Goal: Transaction & Acquisition: Purchase product/service

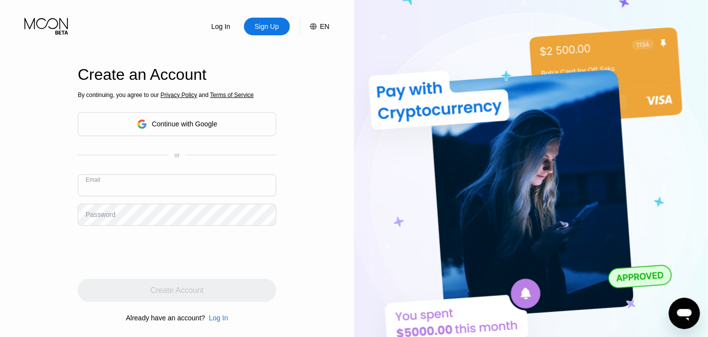
paste input "[EMAIL_ADDRESS][DOMAIN_NAME]"
type input "[EMAIL_ADDRESS][DOMAIN_NAME]"
click at [108, 210] on div "Password" at bounding box center [177, 215] width 199 height 22
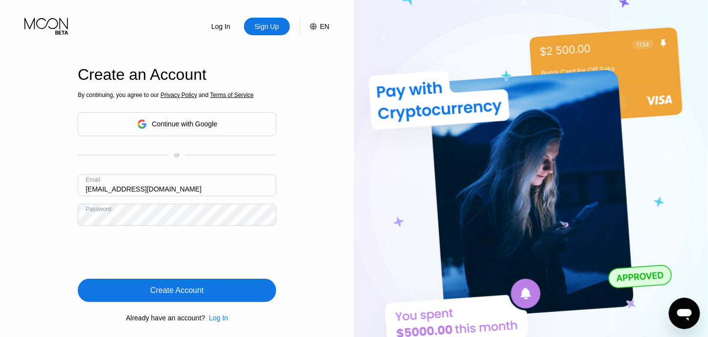
click at [205, 293] on div "Create Account" at bounding box center [177, 289] width 199 height 23
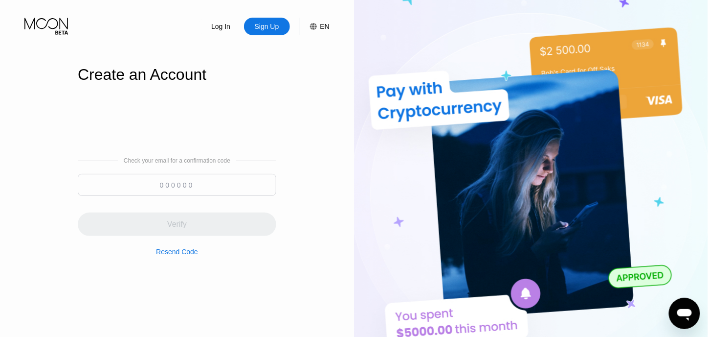
click at [179, 182] on input at bounding box center [177, 185] width 199 height 22
paste input "419607"
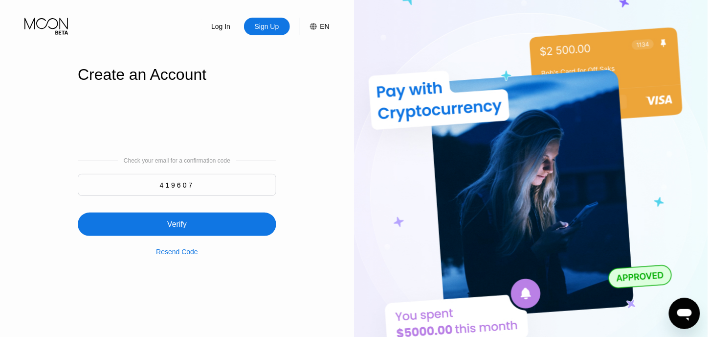
type input "419607"
click at [180, 226] on div "Verify" at bounding box center [177, 224] width 20 height 10
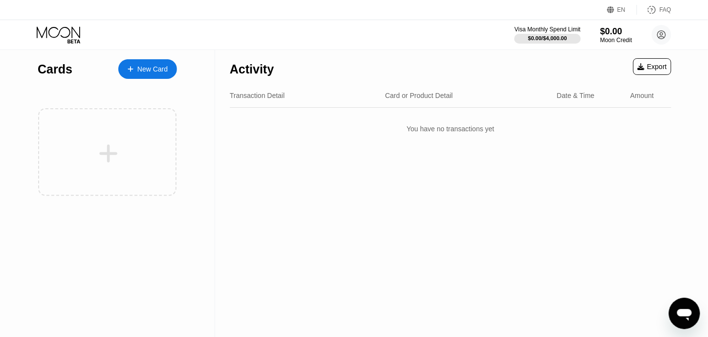
click at [136, 54] on div "Cards New Card" at bounding box center [107, 66] width 139 height 34
click at [139, 66] on div "New Card" at bounding box center [152, 69] width 30 height 8
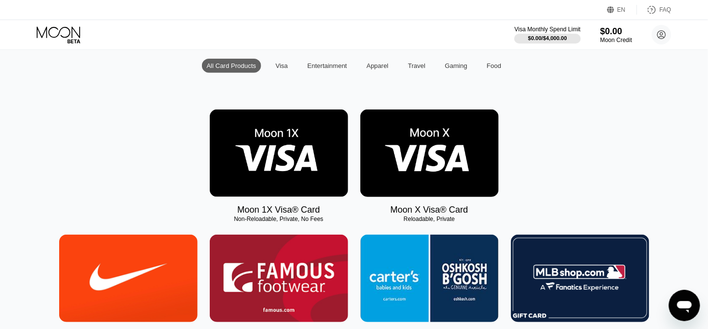
scroll to position [98, 0]
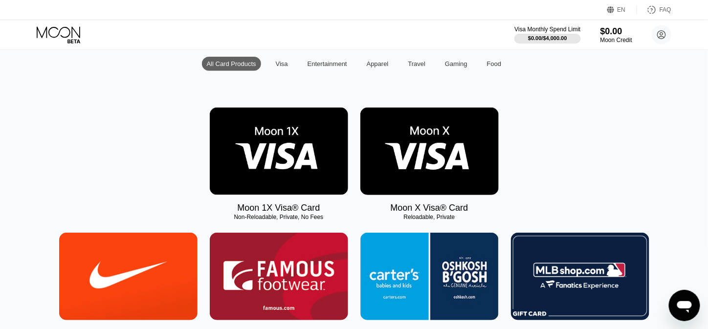
click at [296, 181] on img at bounding box center [279, 152] width 138 height 88
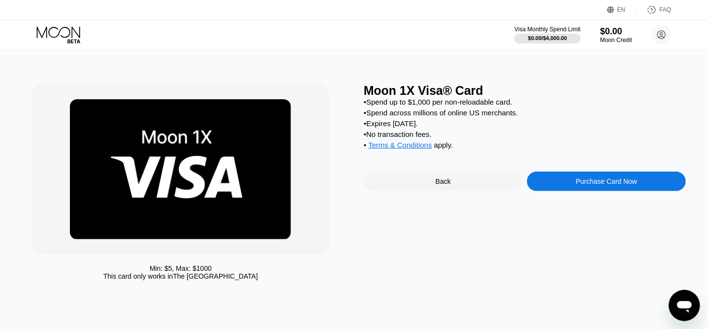
click at [423, 191] on div "Back" at bounding box center [443, 182] width 159 height 20
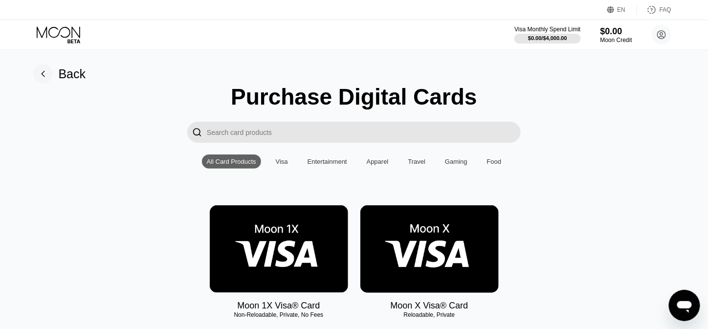
click at [457, 268] on img at bounding box center [430, 249] width 138 height 88
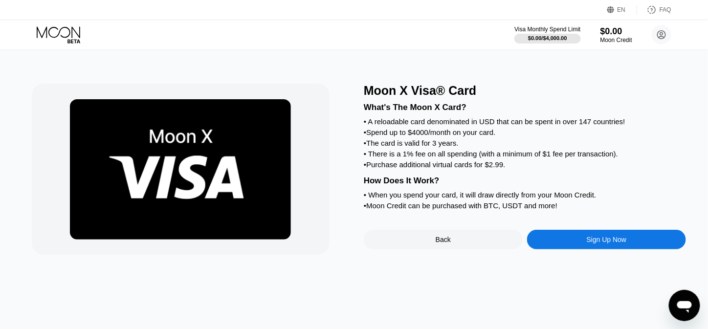
click at [445, 248] on div "Back" at bounding box center [443, 240] width 159 height 20
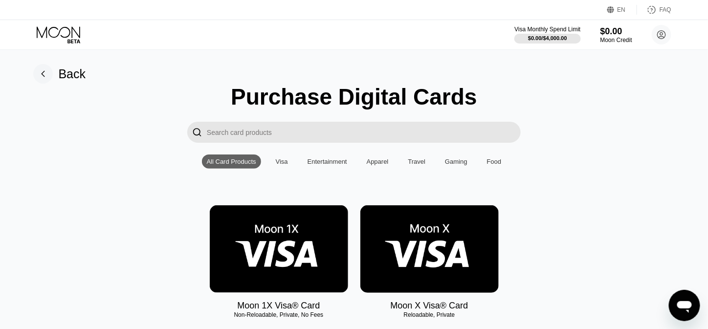
click at [272, 211] on img at bounding box center [279, 249] width 138 height 88
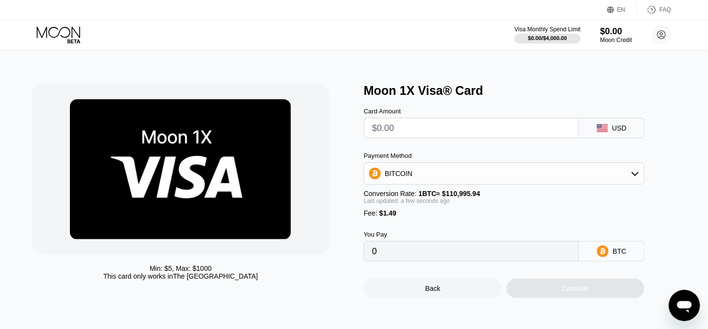
type input "$5"
type input "0.00005848"
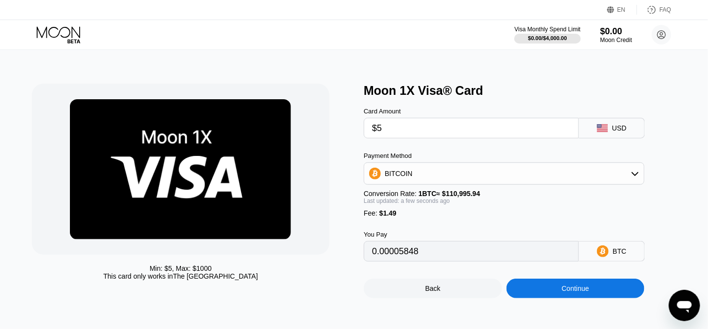
type input "$5"
click at [408, 260] on input "0.00005848" at bounding box center [471, 252] width 199 height 20
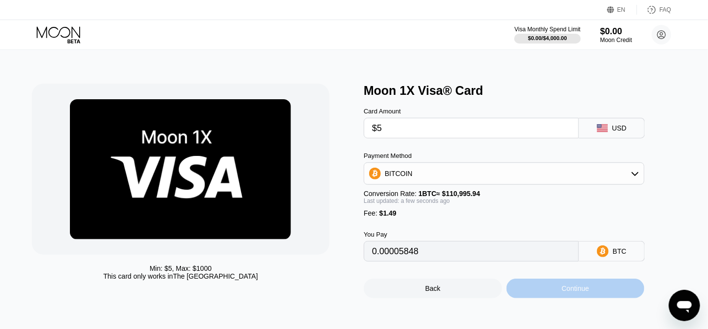
click at [563, 293] on div "Continue" at bounding box center [575, 289] width 27 height 8
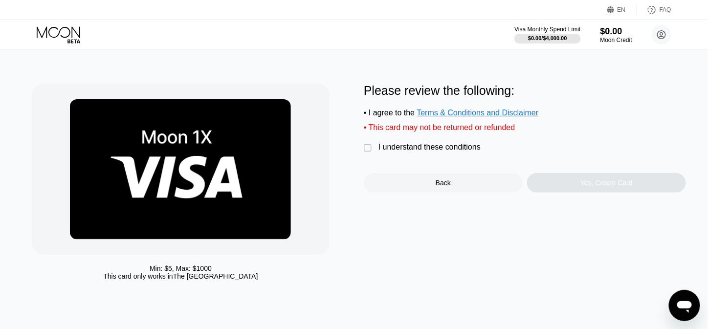
click at [418, 152] on div "I understand these conditions" at bounding box center [430, 147] width 102 height 9
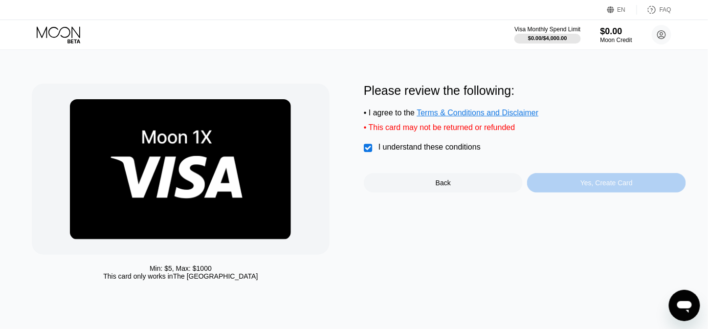
click at [572, 186] on div "Yes, Create Card" at bounding box center [606, 183] width 159 height 20
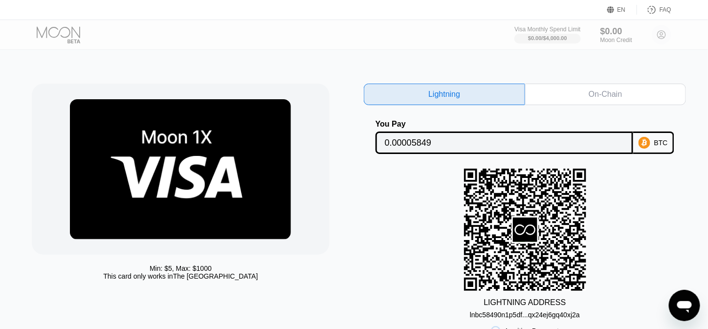
click at [590, 92] on div "On-Chain" at bounding box center [605, 95] width 33 height 10
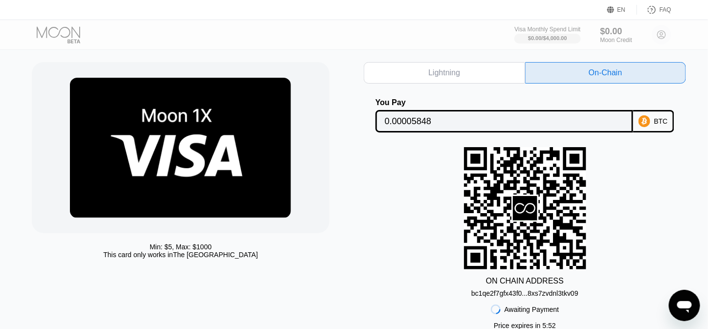
scroll to position [98, 0]
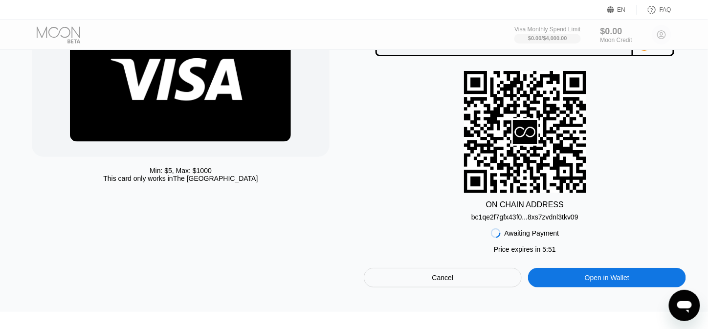
click at [522, 219] on div "bc1qe2f7gfx43f0...8xs7zvdnl3tkv09" at bounding box center [525, 217] width 107 height 8
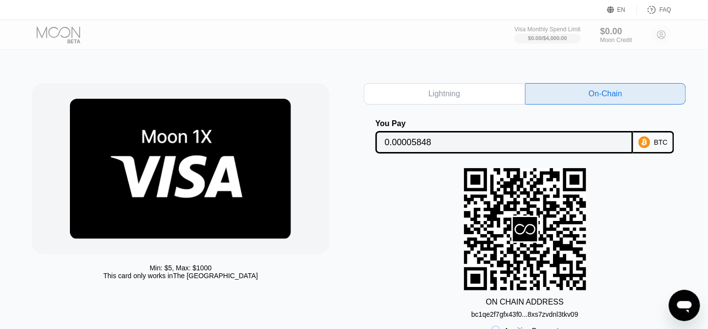
scroll to position [0, 0]
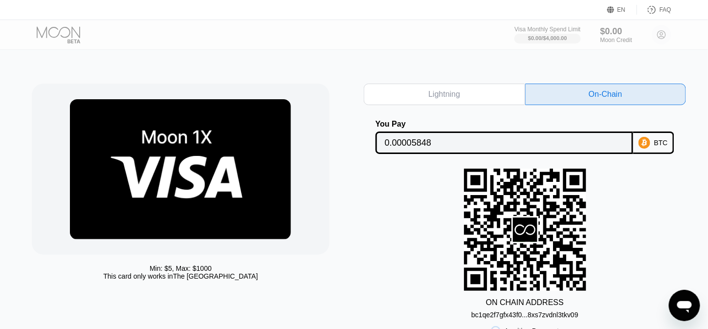
click at [640, 142] on icon at bounding box center [645, 143] width 12 height 12
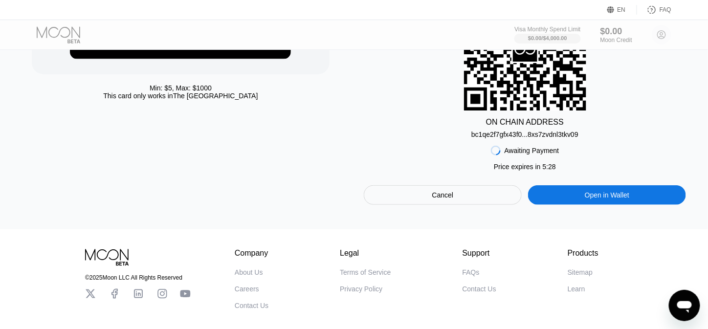
scroll to position [196, 0]
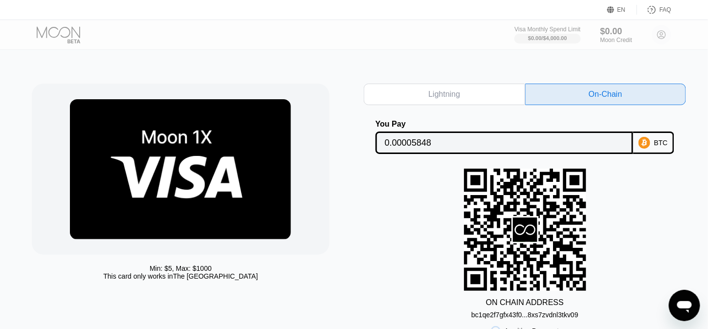
scroll to position [49, 0]
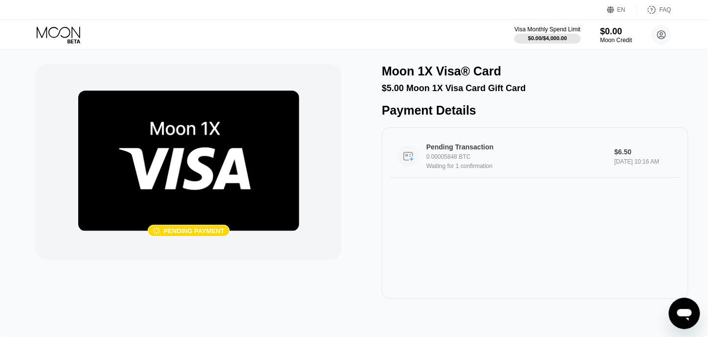
click at [457, 151] on div "Pending Transaction" at bounding box center [514, 147] width 175 height 8
click at [608, 40] on div "Moon Credit" at bounding box center [616, 40] width 33 height 7
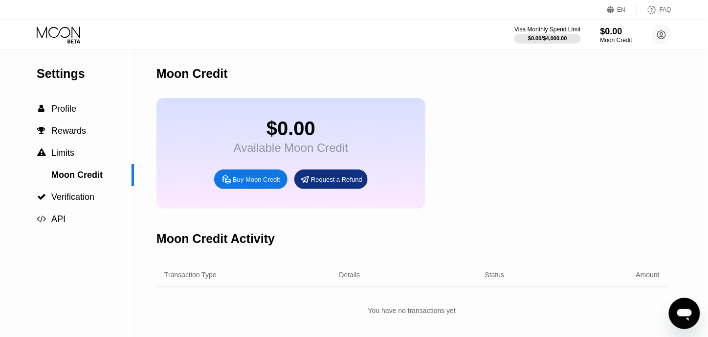
click at [243, 183] on div "Buy Moon Credit" at bounding box center [256, 179] width 47 height 8
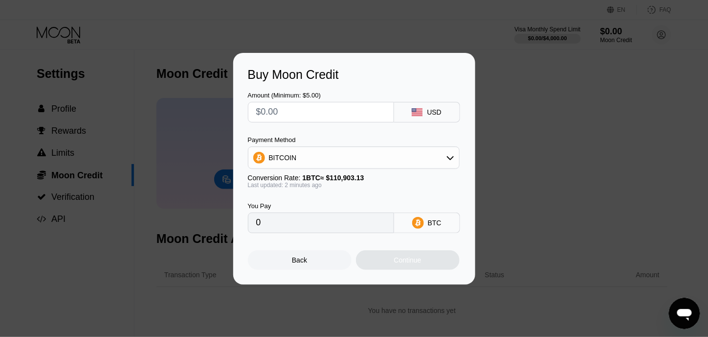
click at [292, 252] on div "Back Continue" at bounding box center [354, 251] width 213 height 37
click at [295, 263] on div "Back" at bounding box center [299, 260] width 15 height 8
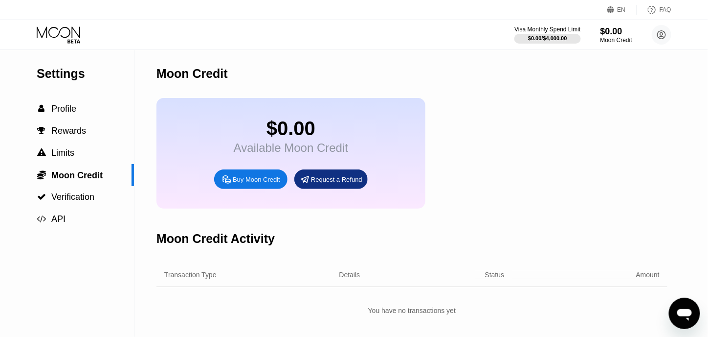
click at [76, 32] on icon at bounding box center [59, 34] width 45 height 17
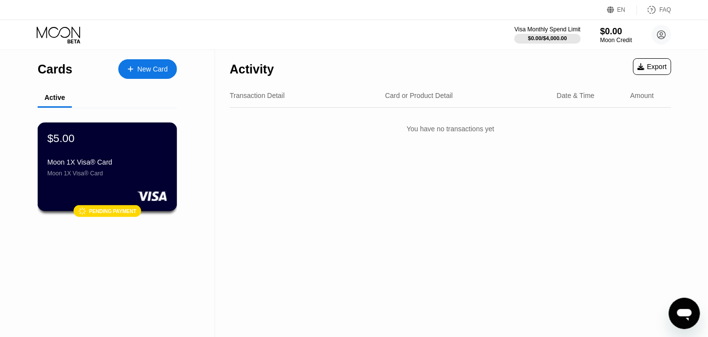
click at [130, 157] on div "$5.00 Moon 1X Visa® Card Moon 1X Visa® Card" at bounding box center [107, 154] width 120 height 45
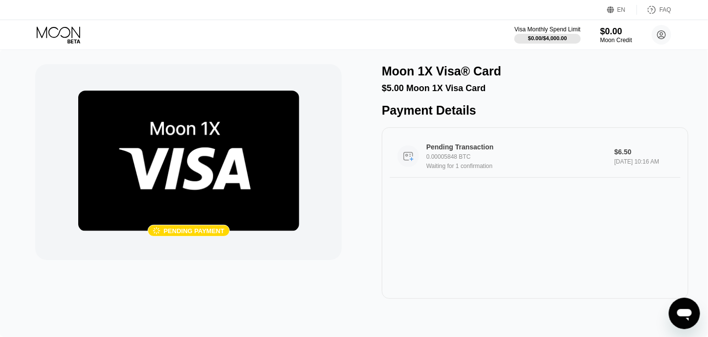
click at [471, 178] on div "Pending Transaction 0.00005848 BTC Waiting for 1 confirmation $6.50 Sep 25, 202…" at bounding box center [535, 156] width 291 height 43
click at [196, 111] on img at bounding box center [188, 160] width 221 height 140
click at [191, 163] on img at bounding box center [188, 160] width 221 height 140
click at [507, 34] on div "Visa Monthly Spend Limit $0.00 / $4,000.00 $0.00 Moon Credit sabbatinidamiana@g…" at bounding box center [354, 34] width 708 height 29
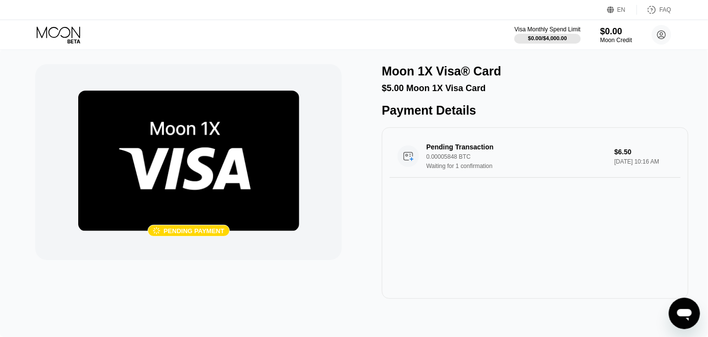
click at [546, 34] on div at bounding box center [548, 39] width 66 height 10
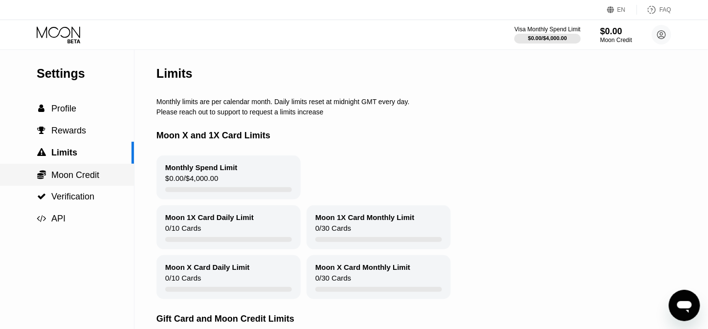
click at [68, 179] on span "Moon Credit" at bounding box center [75, 175] width 48 height 10
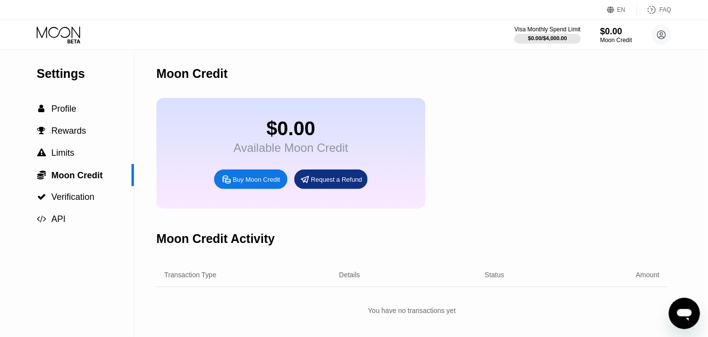
click at [290, 153] on div "Available Moon Credit" at bounding box center [291, 148] width 114 height 14
click at [87, 113] on div " Profile" at bounding box center [67, 109] width 134 height 10
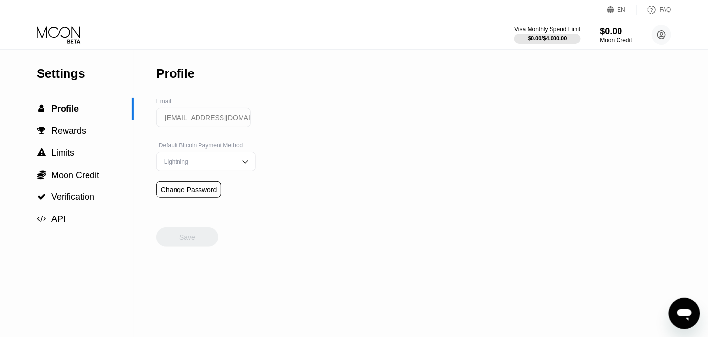
click at [179, 165] on div "Lightning" at bounding box center [199, 161] width 74 height 7
click at [171, 197] on div "On-Chain" at bounding box center [206, 201] width 98 height 20
click at [188, 241] on div "Save" at bounding box center [188, 236] width 16 height 9
click at [621, 32] on div "$0.00" at bounding box center [616, 31] width 33 height 10
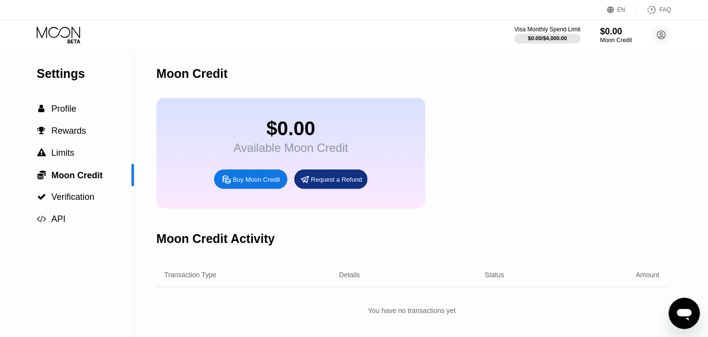
click at [263, 183] on div "Buy Moon Credit" at bounding box center [256, 179] width 47 height 8
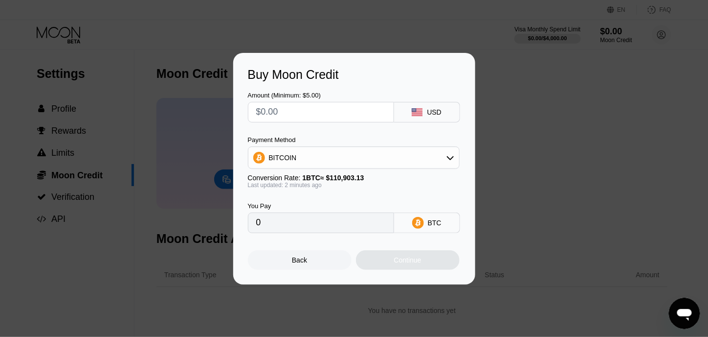
click at [307, 262] on div "Back" at bounding box center [300, 260] width 104 height 20
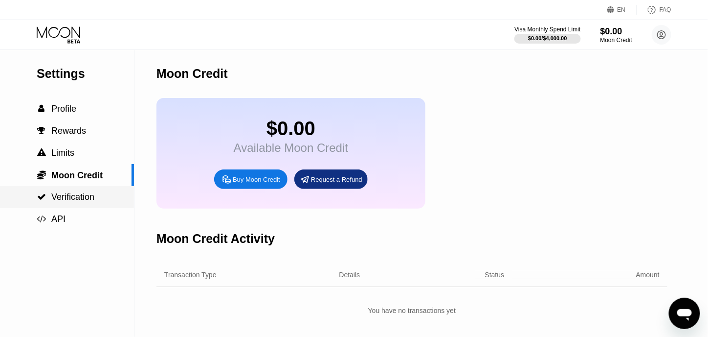
click at [62, 201] on span "Verification" at bounding box center [72, 197] width 43 height 10
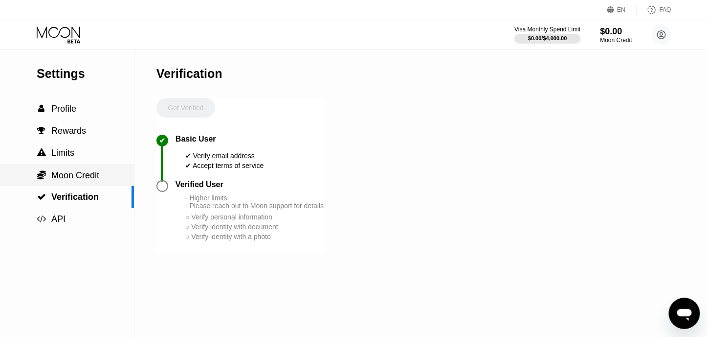
click at [67, 186] on div " Moon Credit" at bounding box center [67, 175] width 134 height 22
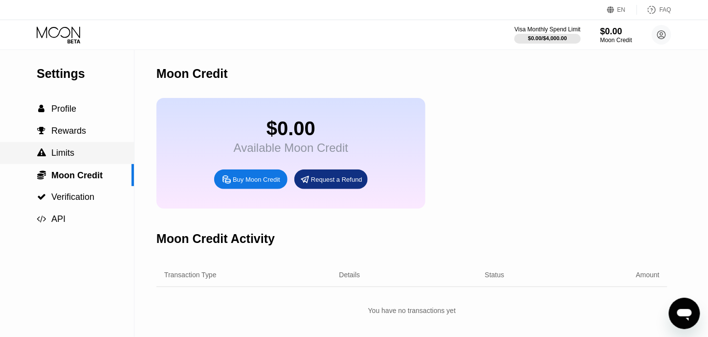
click at [69, 155] on span "Limits" at bounding box center [62, 153] width 23 height 10
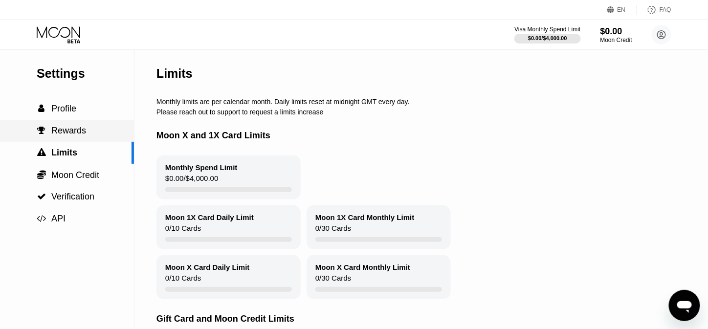
click at [71, 140] on div " Rewards" at bounding box center [67, 131] width 134 height 22
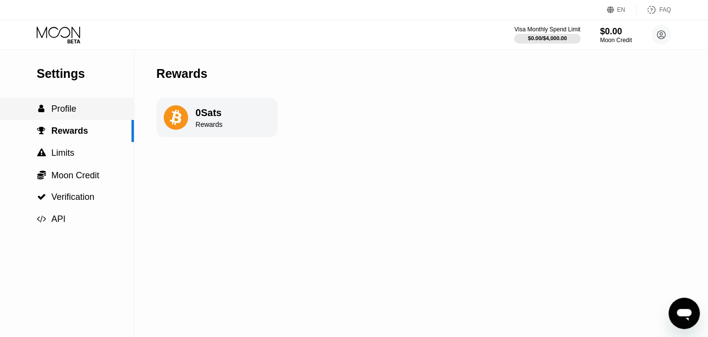
click at [78, 120] on div " Profile" at bounding box center [67, 109] width 134 height 22
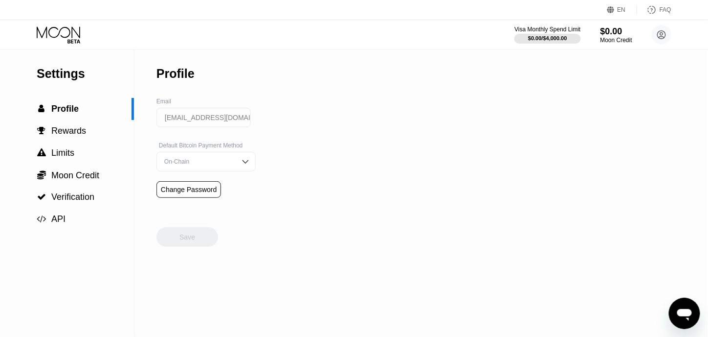
click at [58, 35] on icon at bounding box center [59, 31] width 44 height 11
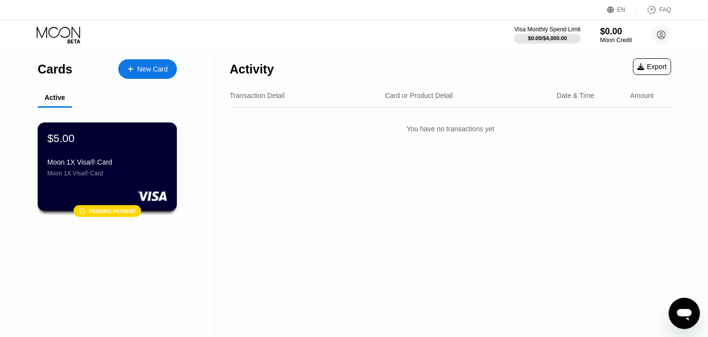
drag, startPoint x: 90, startPoint y: 167, endPoint x: 503, endPoint y: 202, distance: 414.3
click at [503, 202] on div "Activity Export Transaction Detail Card or Product Detail Date & Time Amount Yo…" at bounding box center [450, 192] width 471 height 287
click at [114, 161] on div "Moon 1X Visa® Card" at bounding box center [107, 162] width 120 height 8
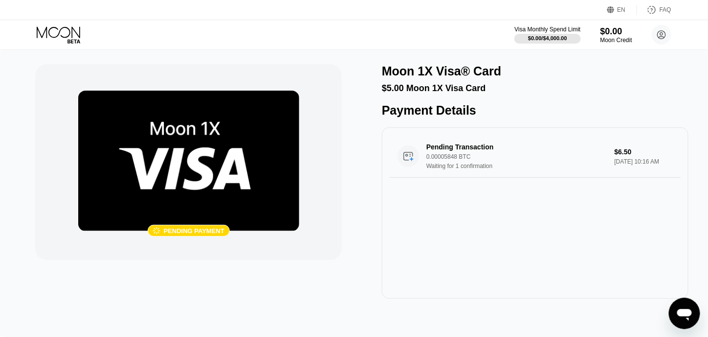
click at [683, 312] on icon "Open messaging window" at bounding box center [684, 314] width 15 height 12
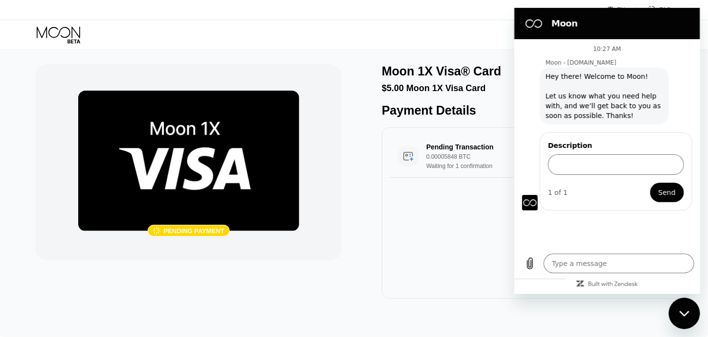
click at [596, 177] on form "Description 1 of 1 Send" at bounding box center [616, 171] width 136 height 62
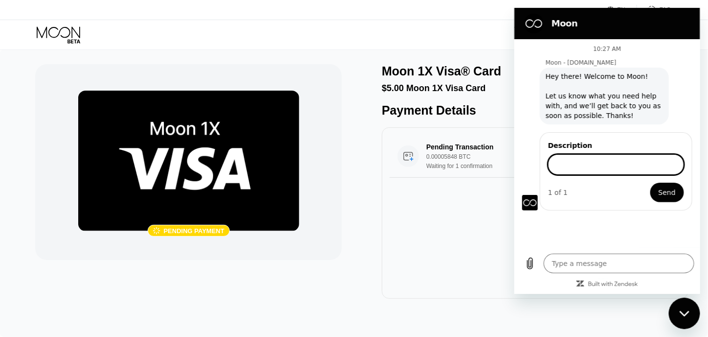
click at [587, 157] on input "Description" at bounding box center [616, 164] width 136 height 21
type input "transaction confirmed on blockchain, but on moon it's still pending"
click at [650, 182] on button "Send" at bounding box center [667, 192] width 34 height 20
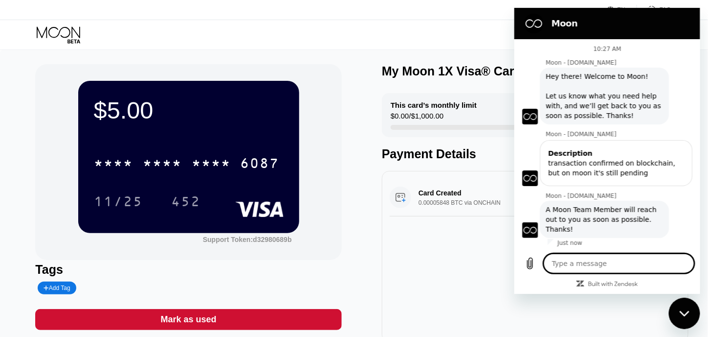
click at [694, 312] on div "Close messaging window" at bounding box center [684, 312] width 29 height 29
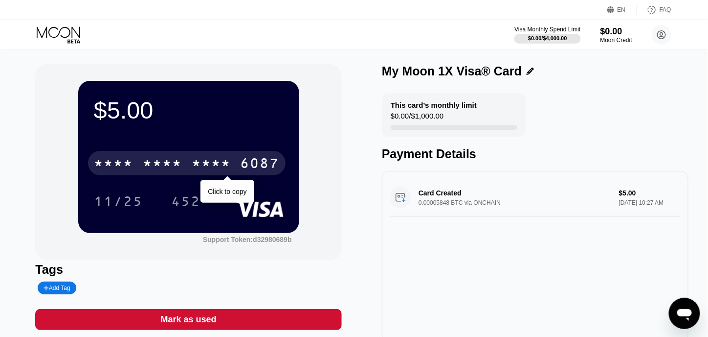
click at [163, 168] on div "* * * *" at bounding box center [162, 165] width 39 height 16
click at [166, 161] on div "6500" at bounding box center [162, 165] width 39 height 16
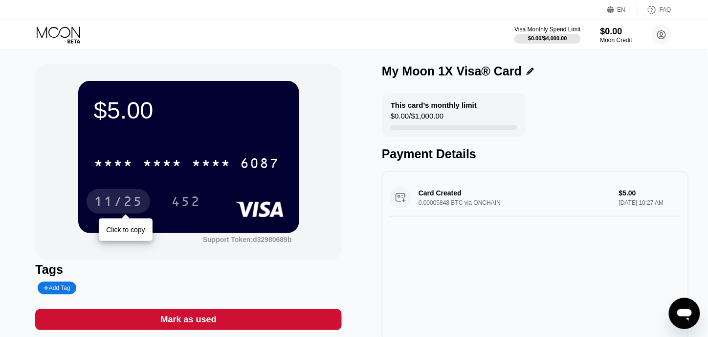
click at [118, 204] on div "11/25" at bounding box center [118, 203] width 49 height 16
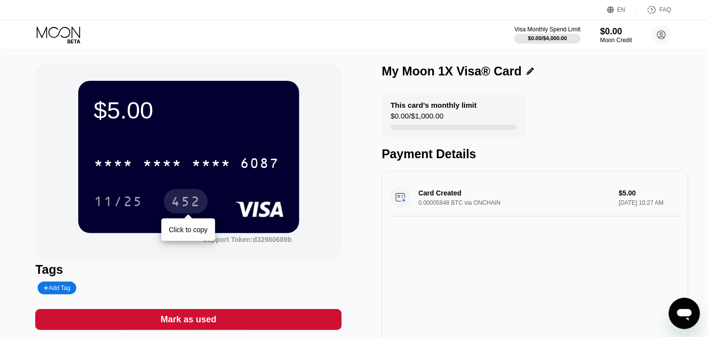
click at [183, 196] on div "452" at bounding box center [185, 203] width 29 height 16
type textarea "x"
